Goal: Navigation & Orientation: Find specific page/section

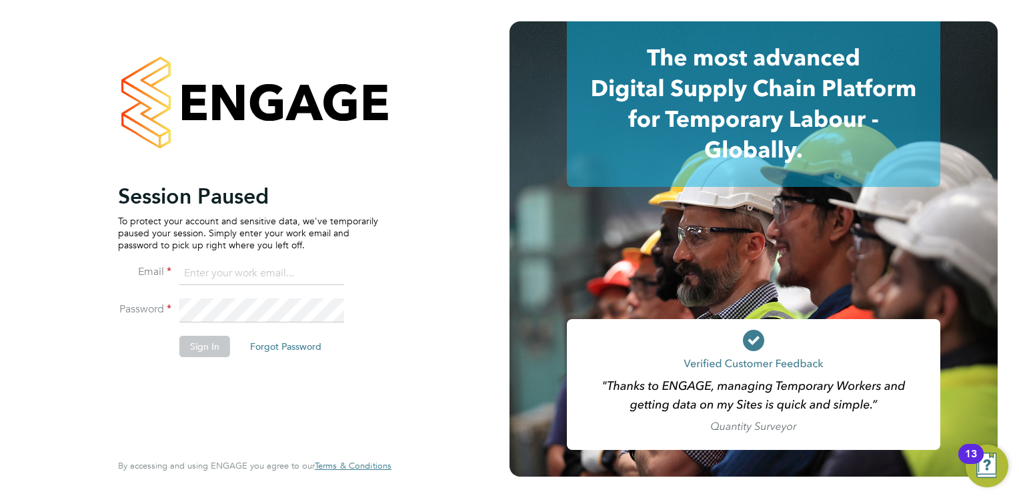
click at [207, 267] on input at bounding box center [261, 273] width 165 height 24
drag, startPoint x: 320, startPoint y: 279, endPoint x: 229, endPoint y: 265, distance: 91.7
click at [229, 265] on input "cmallen010@gmail.com" at bounding box center [261, 273] width 165 height 24
type input "[PERSON_NAME][EMAIL_ADDRESS][DOMAIN_NAME]"
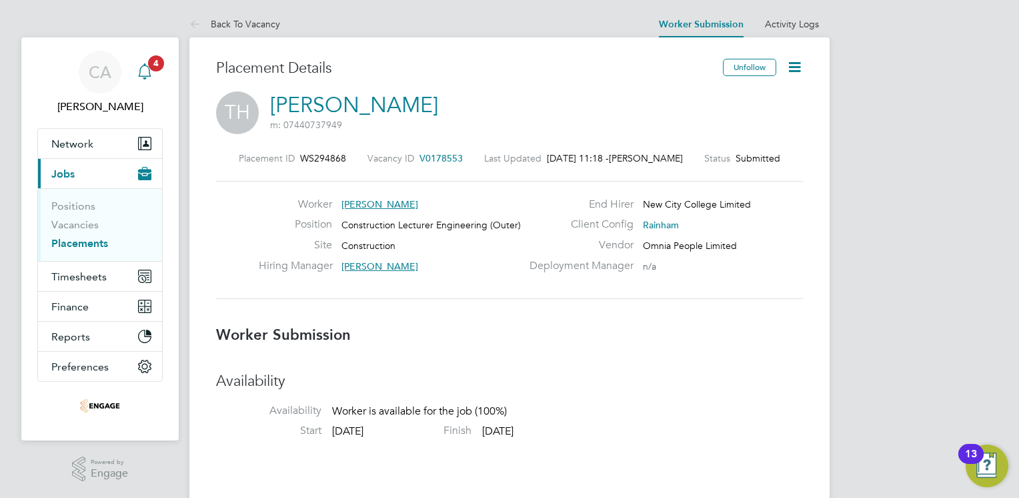
click at [144, 70] on icon "Main navigation" at bounding box center [145, 71] width 16 height 16
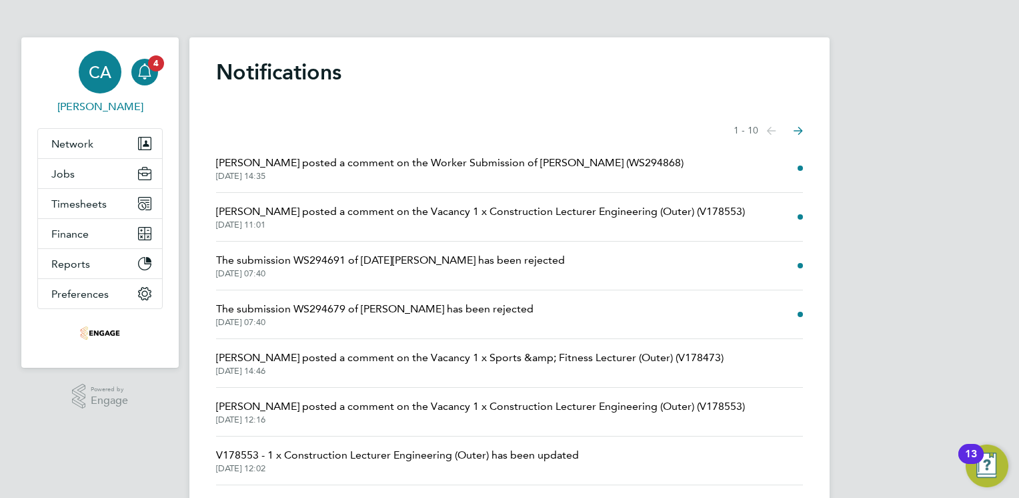
click at [103, 82] on div "CA" at bounding box center [100, 72] width 43 height 43
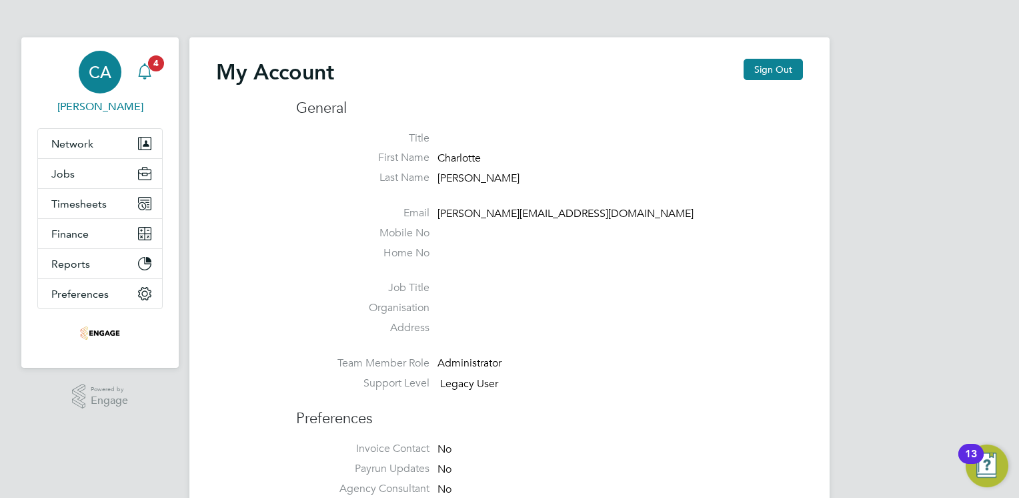
click at [146, 77] on icon "Main navigation" at bounding box center [144, 78] width 3 height 2
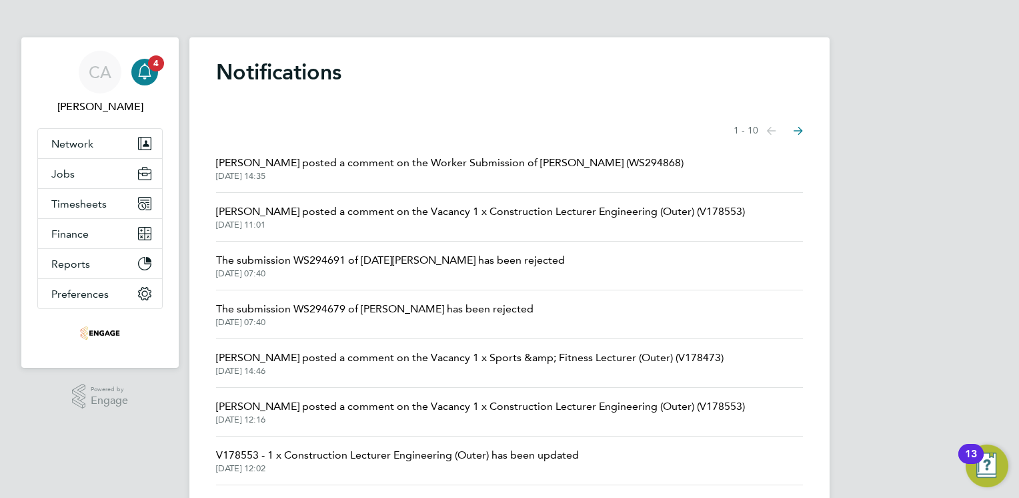
click at [361, 169] on span "[PERSON_NAME] posted a comment on the Worker Submission of [PERSON_NAME] (WS294…" at bounding box center [450, 163] width 468 height 16
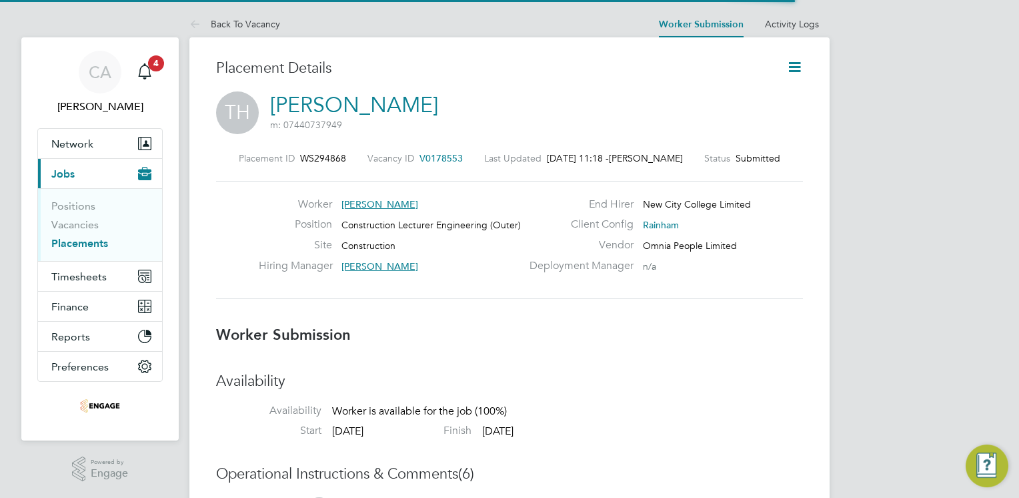
scroll to position [21, 263]
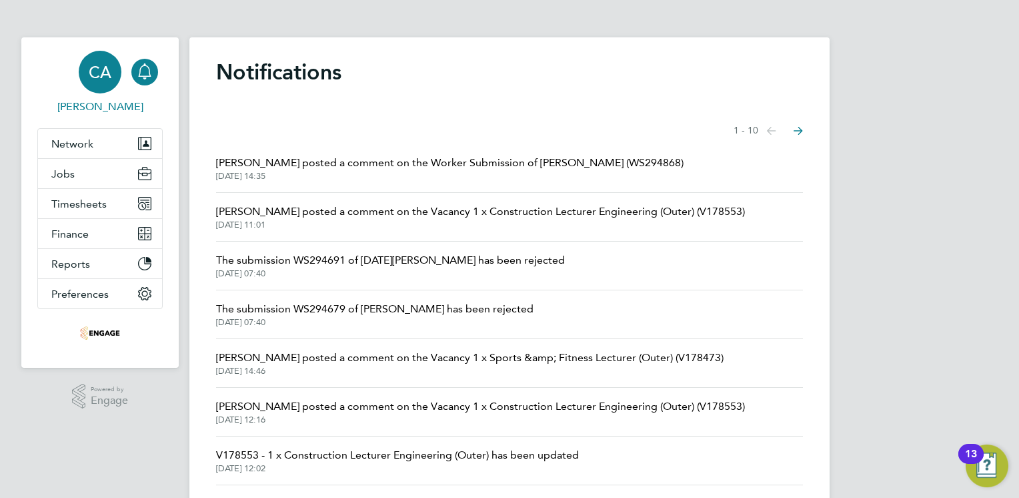
click at [102, 97] on link "CA [PERSON_NAME]" at bounding box center [99, 83] width 125 height 64
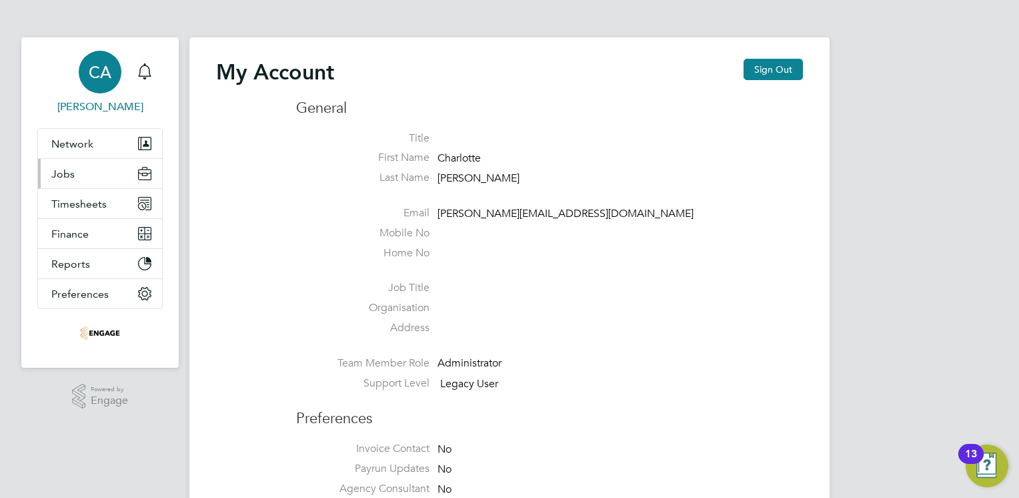
click at [69, 175] on span "Jobs" at bounding box center [62, 173] width 23 height 13
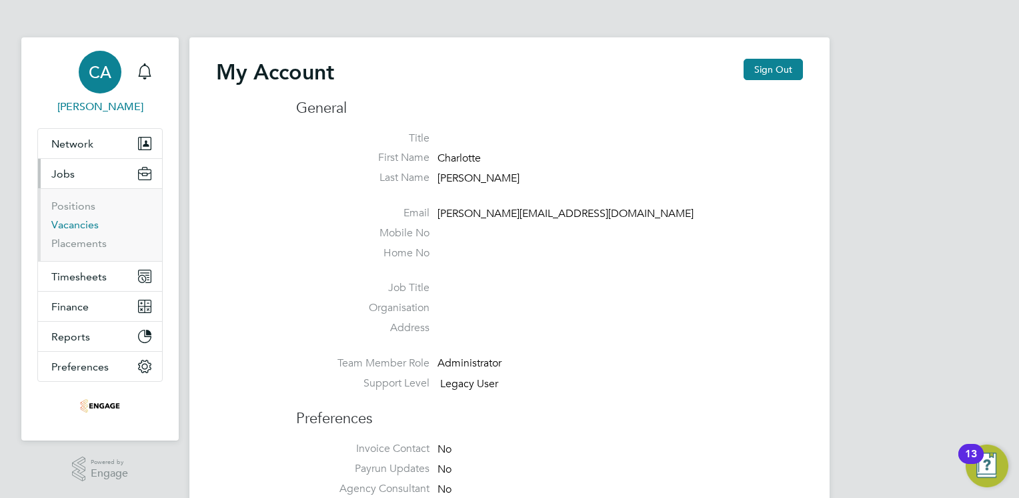
click at [79, 220] on link "Vacancies" at bounding box center [74, 224] width 47 height 13
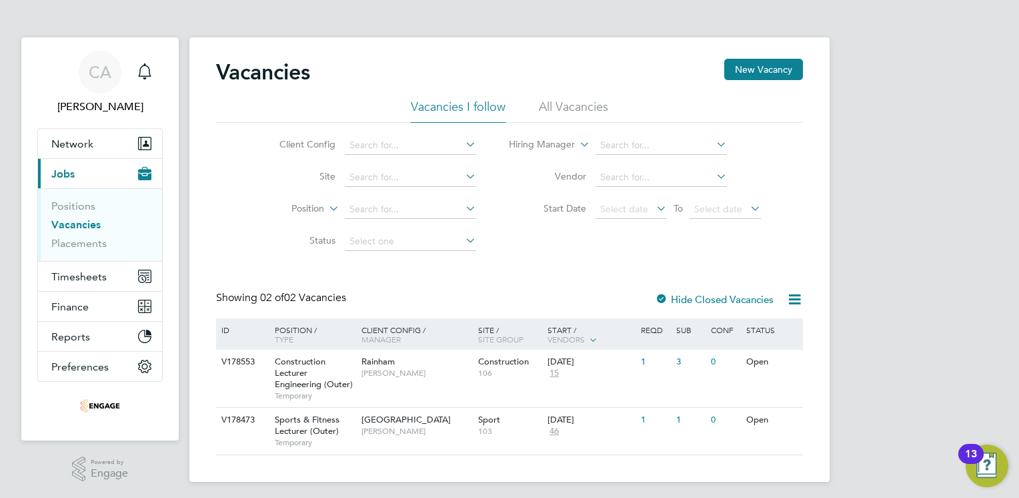
scroll to position [5, 0]
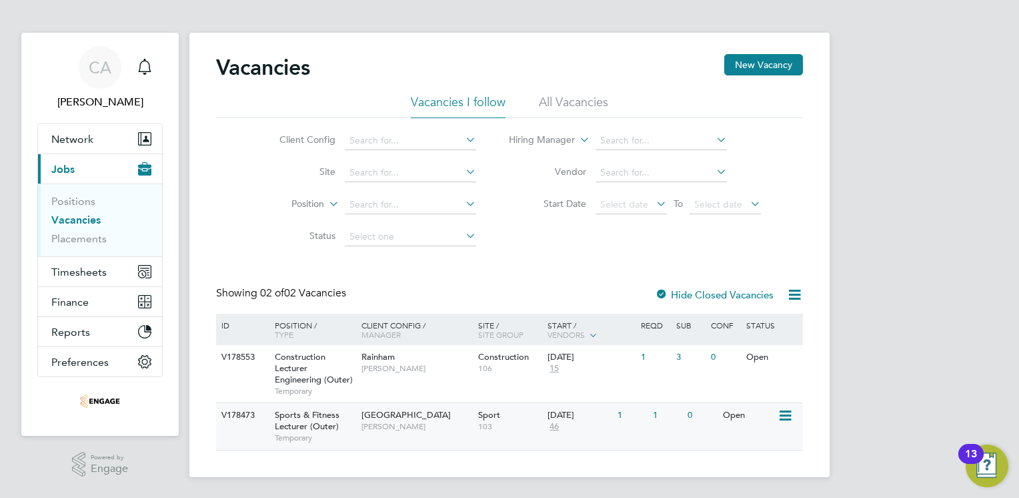
click at [306, 408] on div "Sports & Fitness Lecturer (Outer) Temporary" at bounding box center [311, 426] width 93 height 46
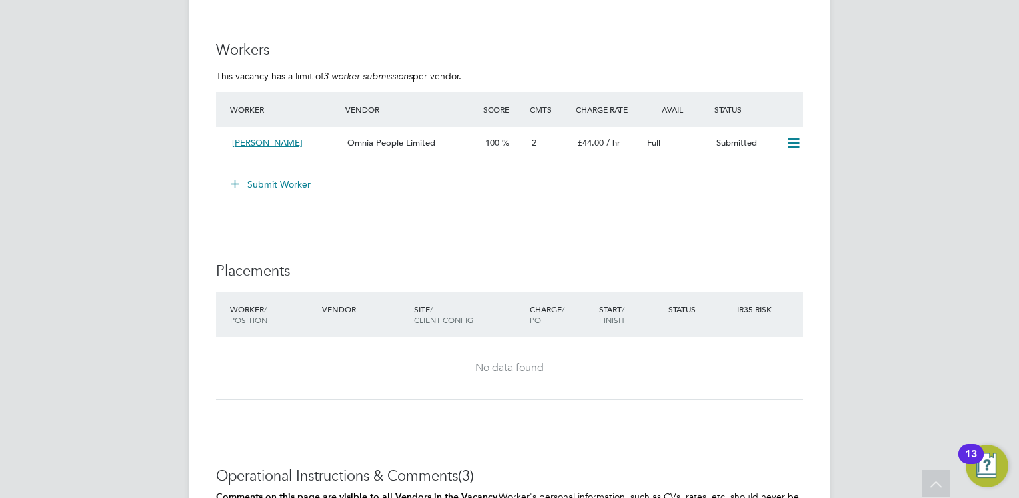
scroll to position [2228, 0]
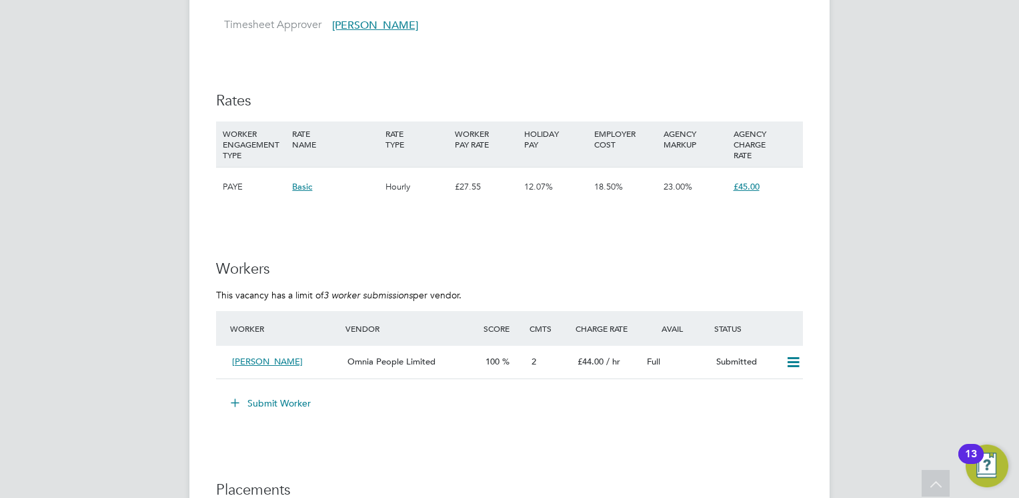
drag, startPoint x: 550, startPoint y: 281, endPoint x: 127, endPoint y: 184, distance: 433.8
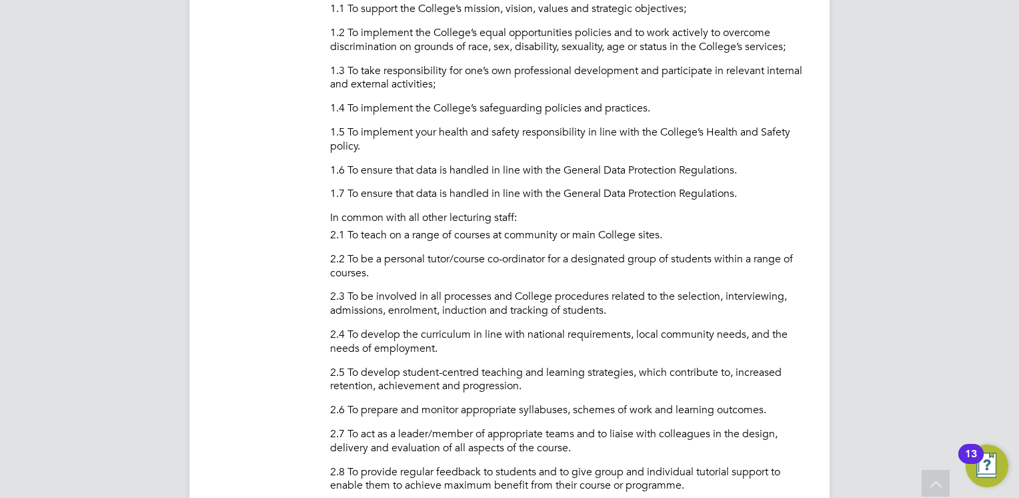
scroll to position [0, 0]
